Goal: Task Accomplishment & Management: Manage account settings

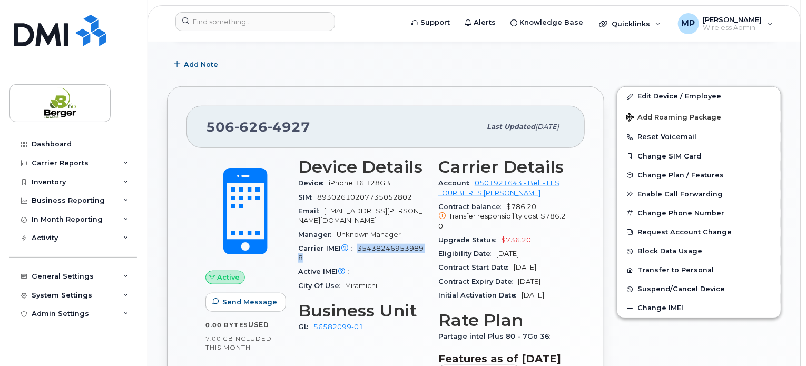
scroll to position [300, 0]
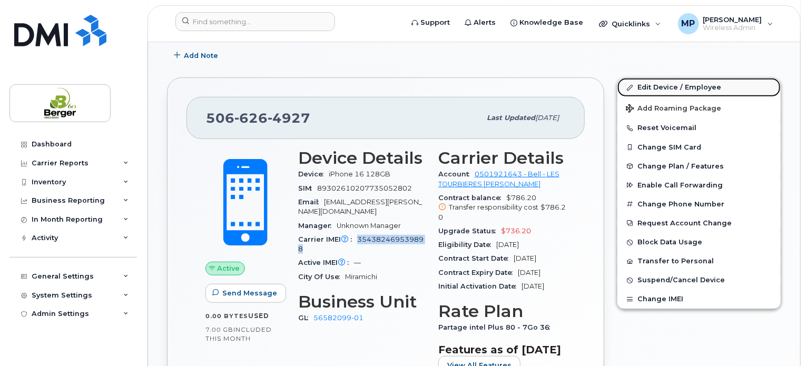
click at [656, 86] on link "Edit Device / Employee" at bounding box center [699, 87] width 163 height 19
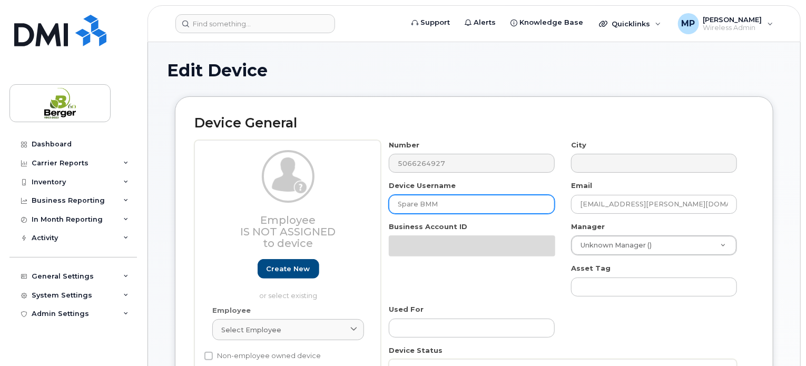
click at [373, 202] on div "Employee Is not assigned to device Create new or select existing Employee Selec…" at bounding box center [474, 298] width 560 height 317
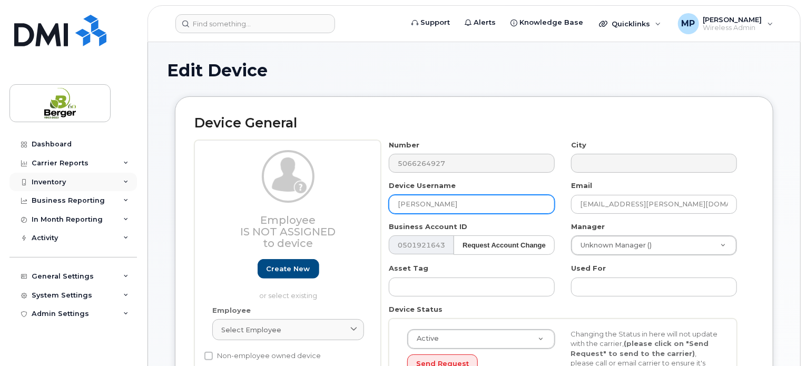
type input "Kirk Hackett"
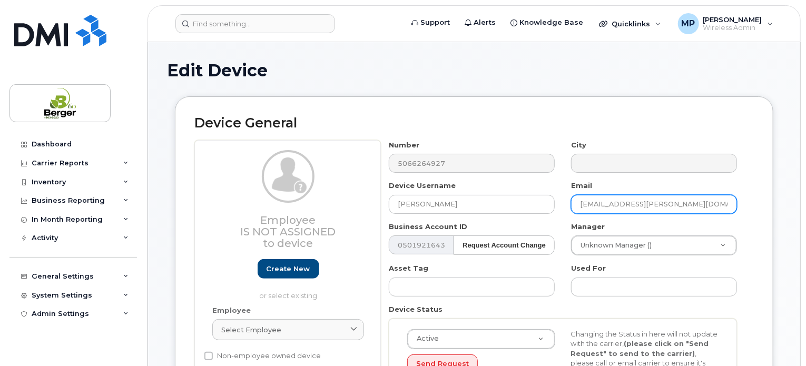
click at [674, 203] on input "[EMAIL_ADDRESS][PERSON_NAME][DOMAIN_NAME]" at bounding box center [654, 204] width 166 height 19
drag, startPoint x: 633, startPoint y: 201, endPoint x: 561, endPoint y: 204, distance: 72.3
click at [561, 204] on div "Number 5066264927 City Device Username Kirk Hackett Email it_support@berger.ca …" at bounding box center [563, 278] width 365 height 276
paste input "kirth"
type input "kirth@berger.ca"
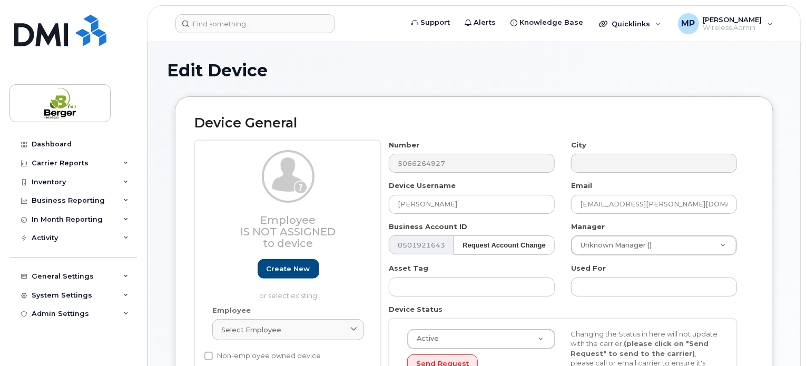
click at [561, 205] on div "Device Username Kirk Hackett" at bounding box center [472, 197] width 182 height 33
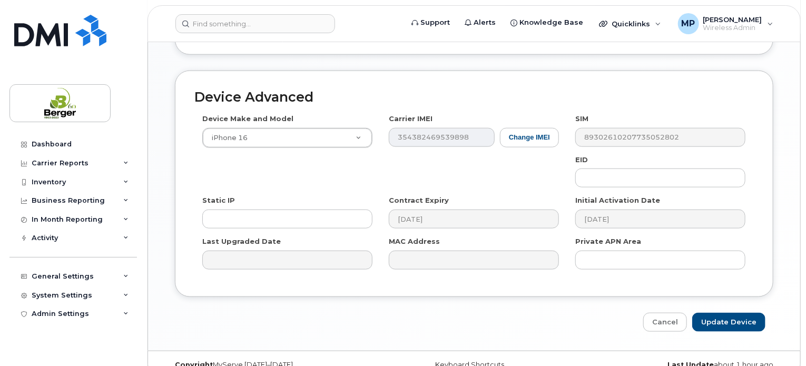
scroll to position [579, 0]
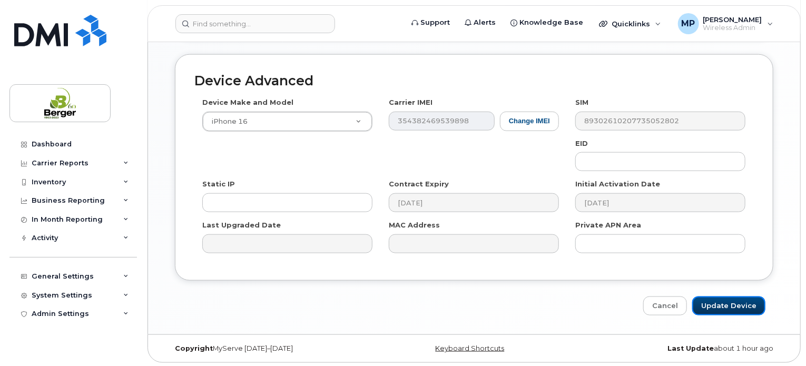
click at [743, 299] on input "Update Device" at bounding box center [729, 307] width 73 height 20
type input "Saving..."
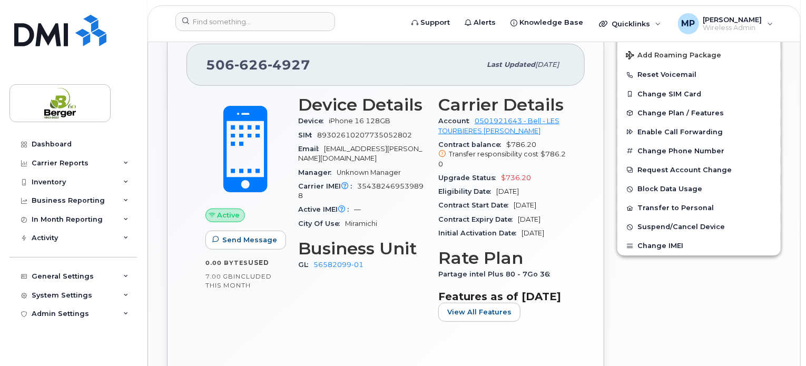
scroll to position [211, 0]
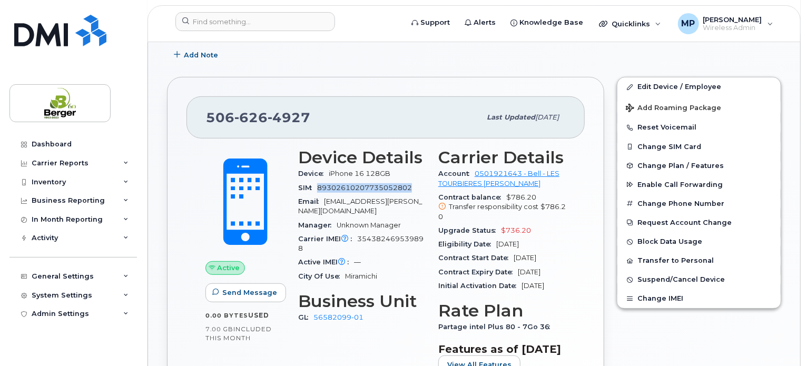
drag, startPoint x: 413, startPoint y: 183, endPoint x: 319, endPoint y: 184, distance: 93.8
click at [319, 184] on div "SIM 89302610207735052802" at bounding box center [362, 188] width 128 height 14
click at [391, 240] on div "Carrier IMEI Carrier IMEI is reported during the last billing cycle or change o…" at bounding box center [362, 244] width 128 height 24
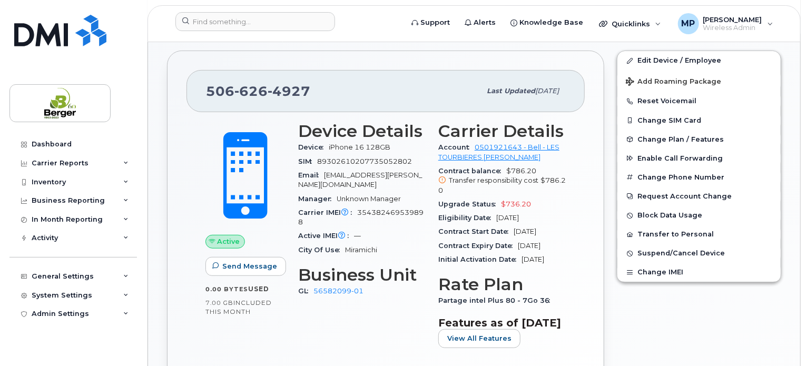
scroll to position [264, 0]
